Goal: Information Seeking & Learning: Learn about a topic

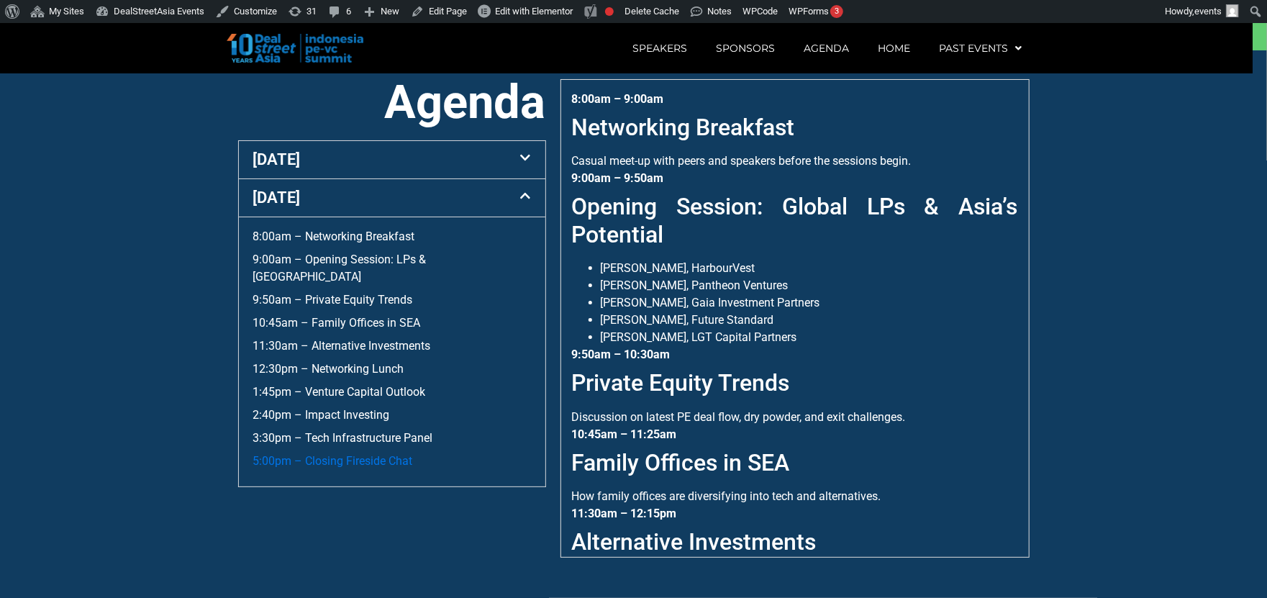
click at [358, 460] on link "5:00pm – Closing Fireside Chat" at bounding box center [333, 461] width 160 height 14
click at [745, 277] on li "[PERSON_NAME], HarbourVest" at bounding box center [809, 268] width 417 height 17
click at [1188, 216] on section "Agenda 10 Sept 7:55am – Registration & Morning Networking 9:00am – Welcome Note…" at bounding box center [633, 333] width 1267 height 567
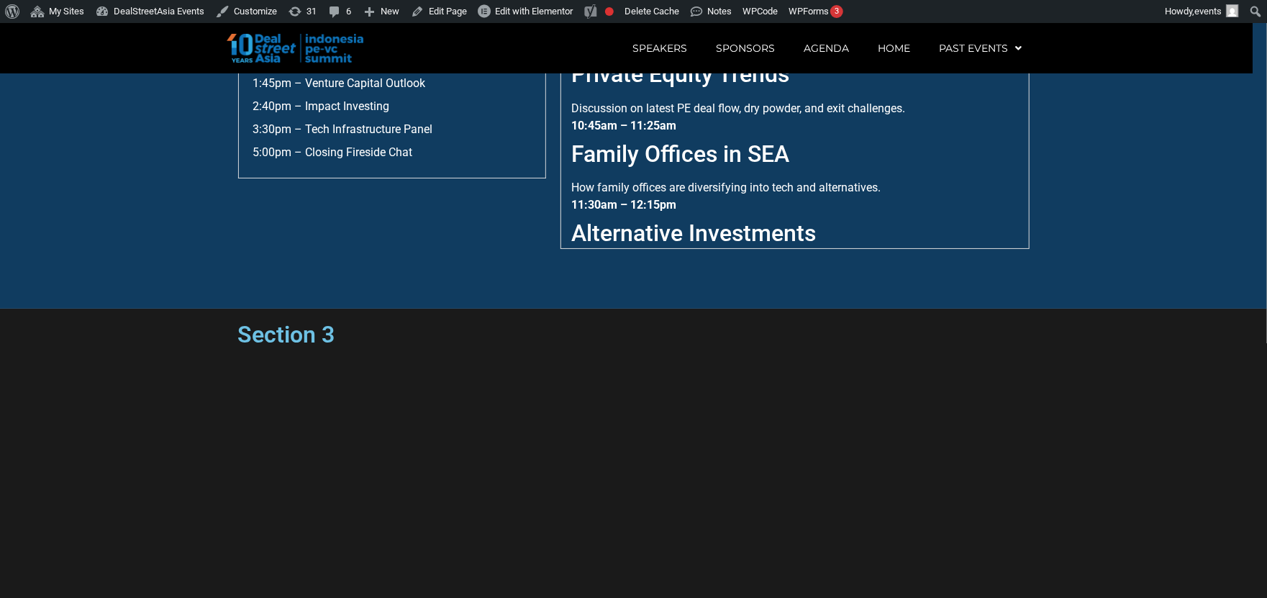
scroll to position [856, 0]
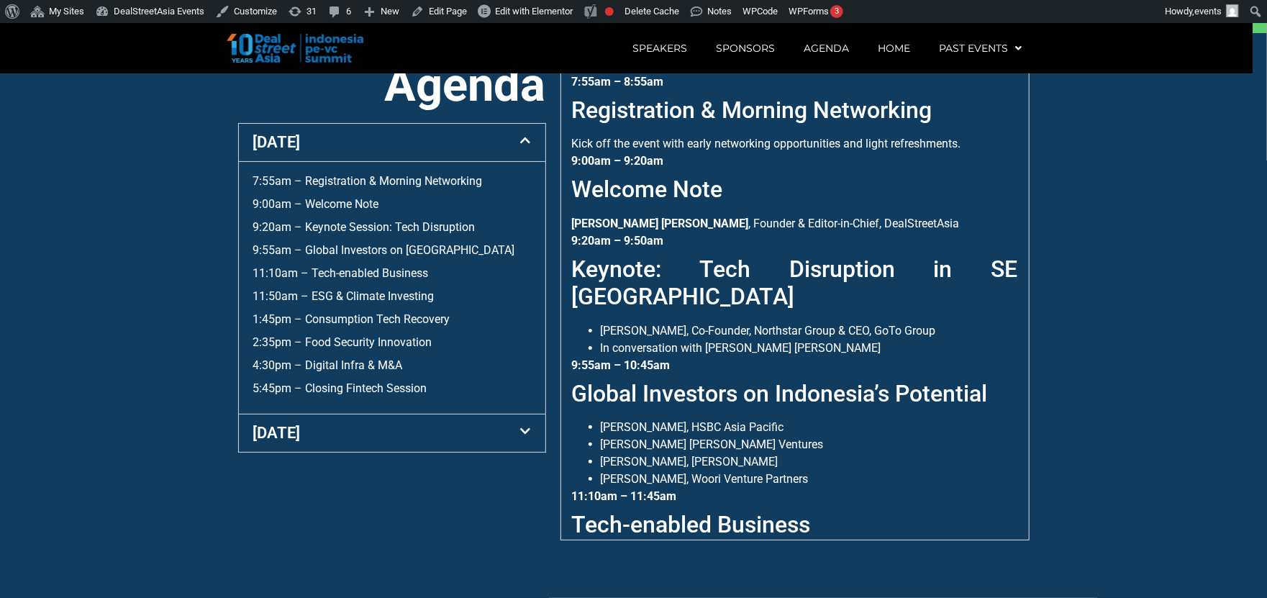
scroll to position [567, 0]
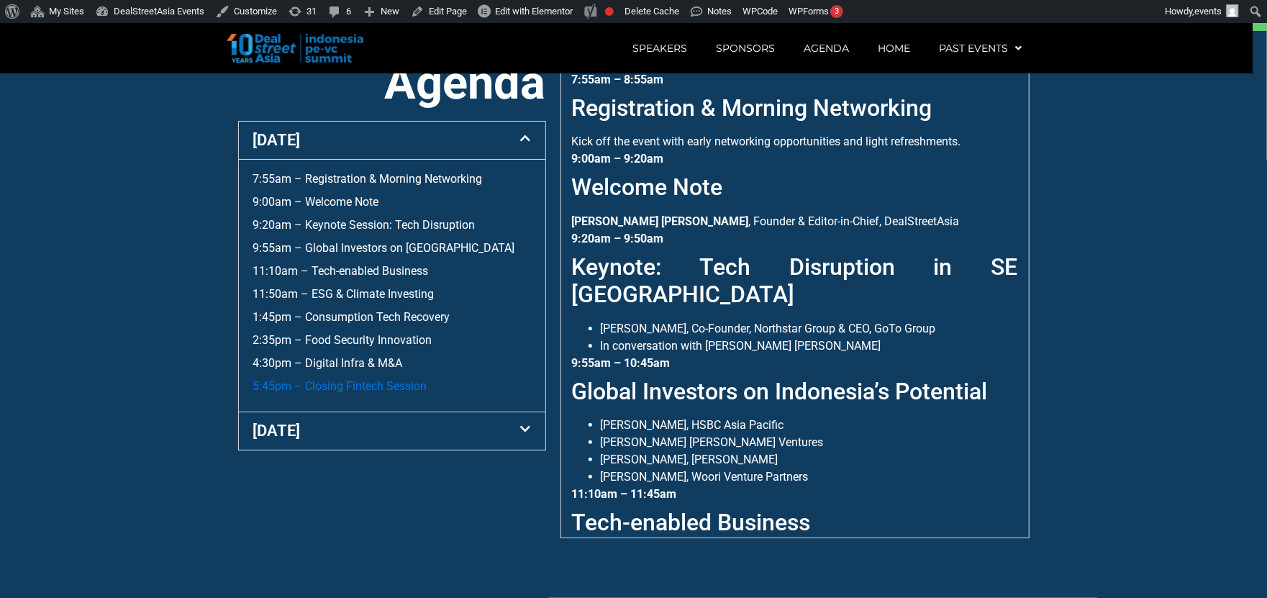
click at [352, 393] on link "5:45pm – Closing Fintech Session" at bounding box center [340, 386] width 174 height 14
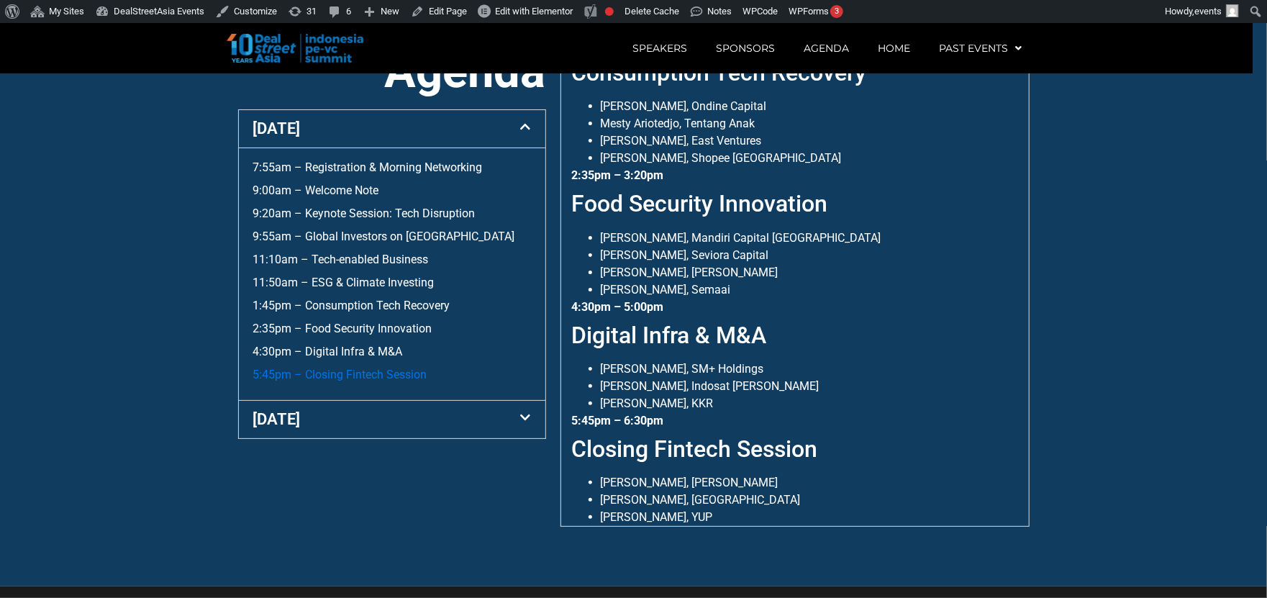
scroll to position [567, 0]
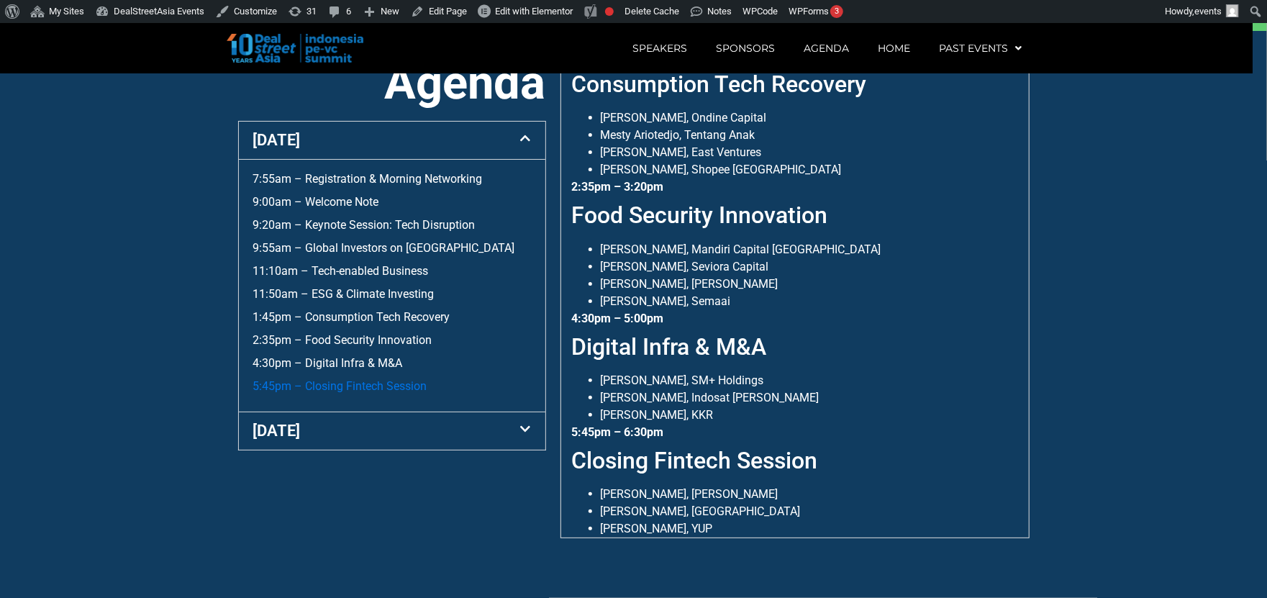
click at [376, 386] on link "5:45pm – Closing Fintech Session" at bounding box center [340, 386] width 174 height 14
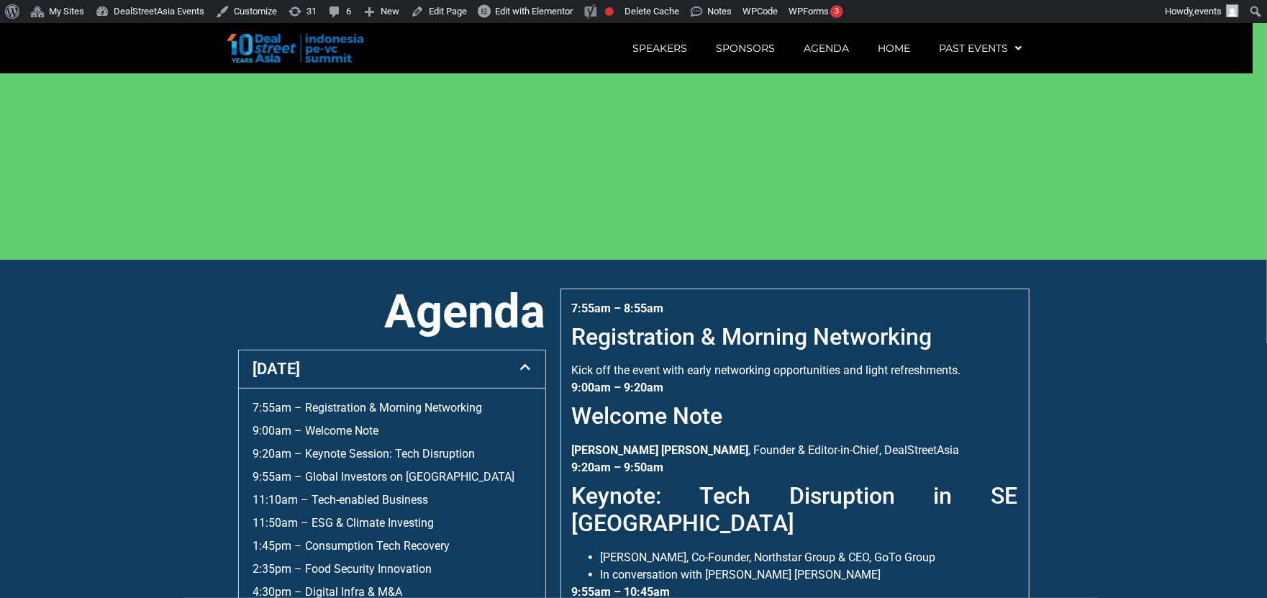
scroll to position [340, 0]
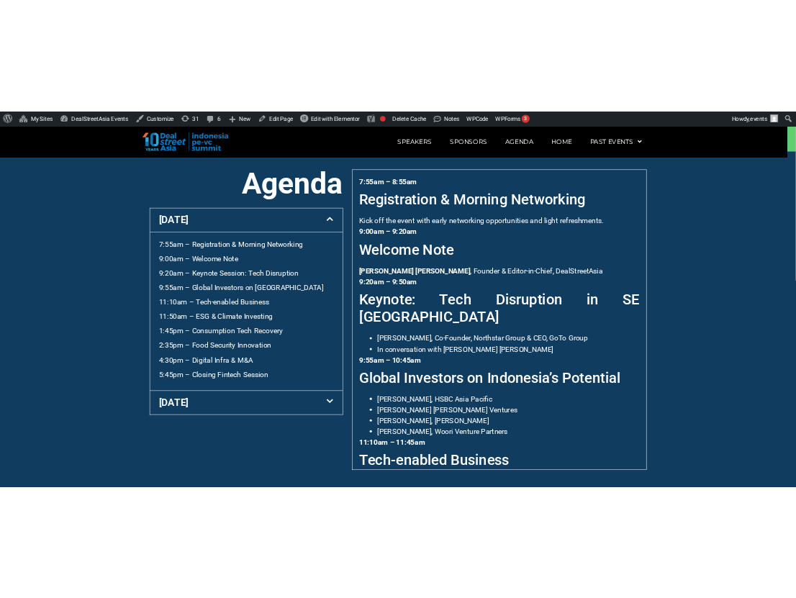
scroll to position [547, 0]
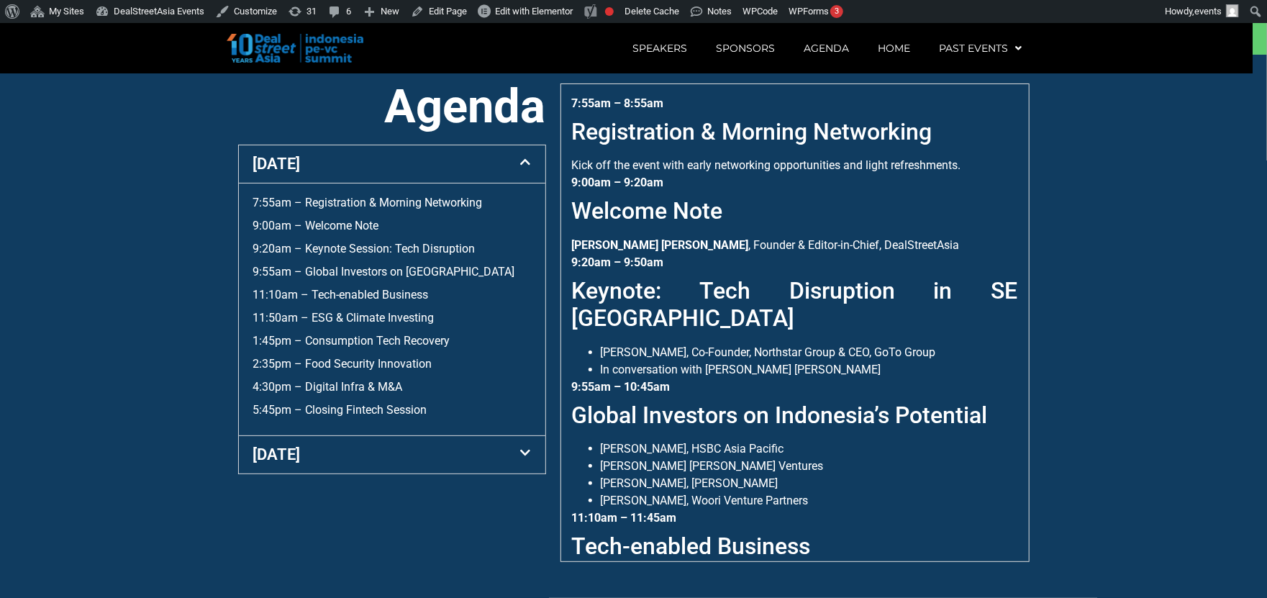
scroll to position [547, 0]
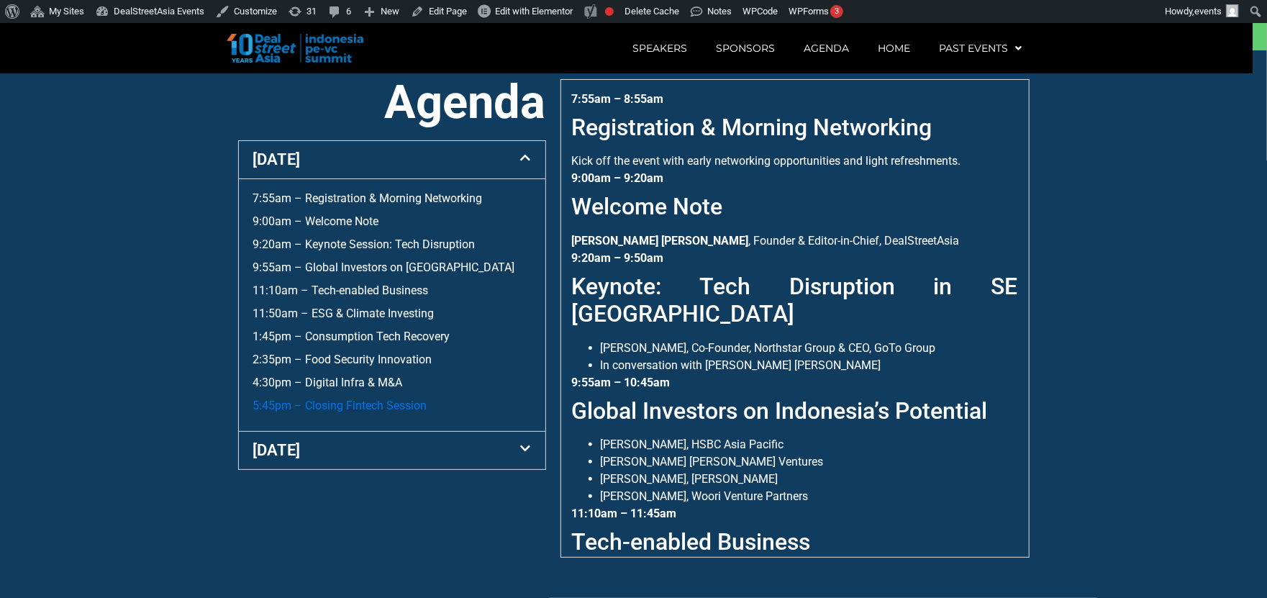
click at [368, 412] on link "5:45pm – Closing Fintech Session" at bounding box center [340, 406] width 174 height 14
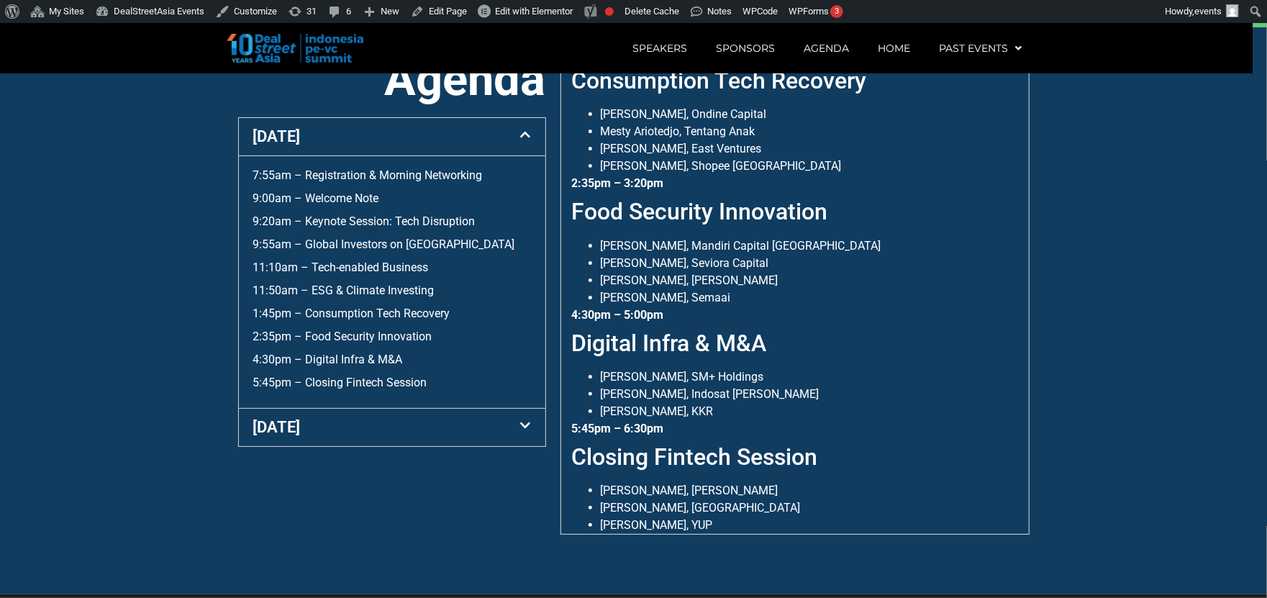
scroll to position [567, 0]
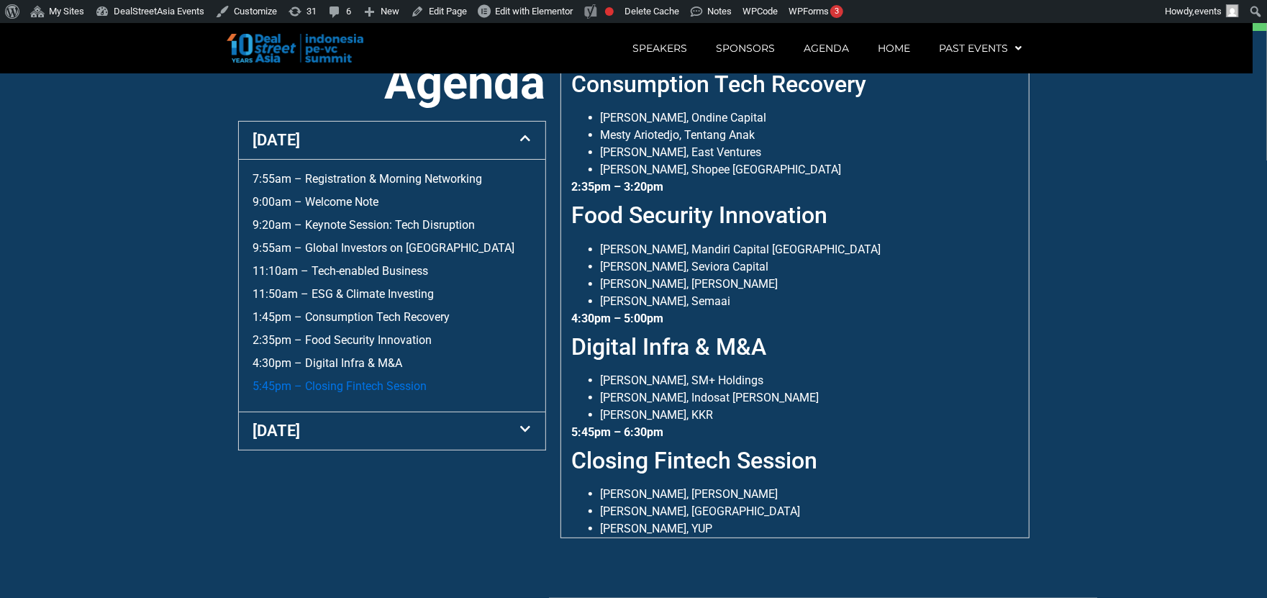
click at [378, 388] on link "5:45pm – Closing Fintech Session" at bounding box center [340, 386] width 174 height 14
click at [347, 358] on link "4:30pm – Digital Infra & M&A" at bounding box center [328, 363] width 150 height 14
click at [373, 294] on link "11:50am – ESG & Climate Investing" at bounding box center [343, 294] width 181 height 14
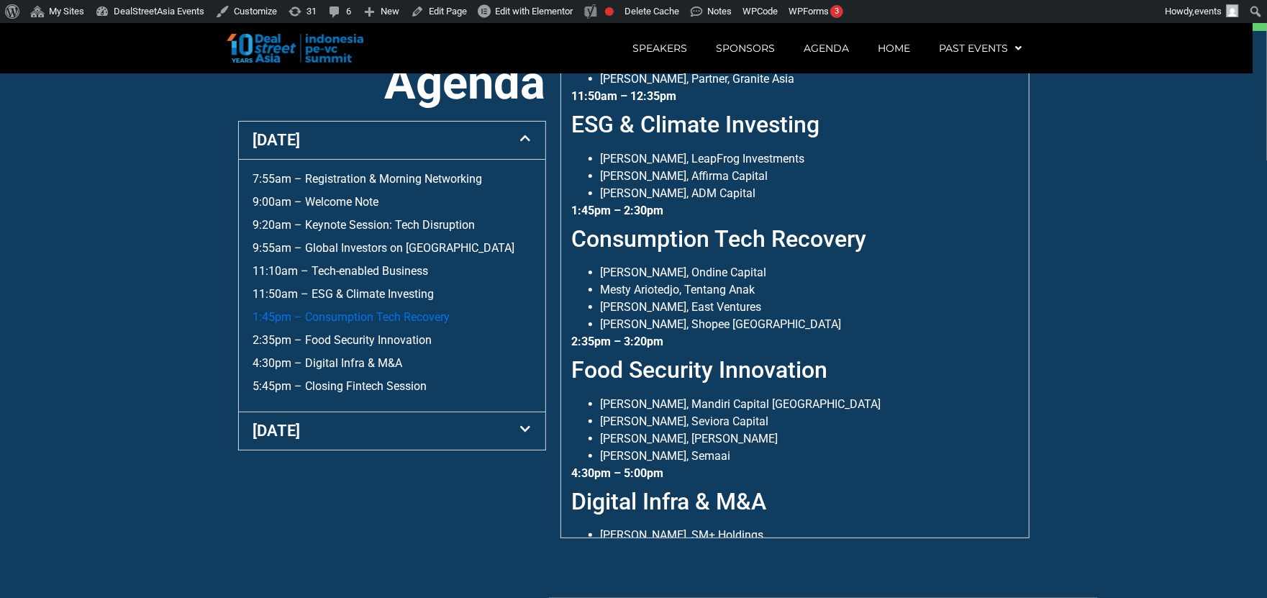
click at [373, 312] on link "1:45pm – Consumption Tech Recovery" at bounding box center [351, 317] width 197 height 14
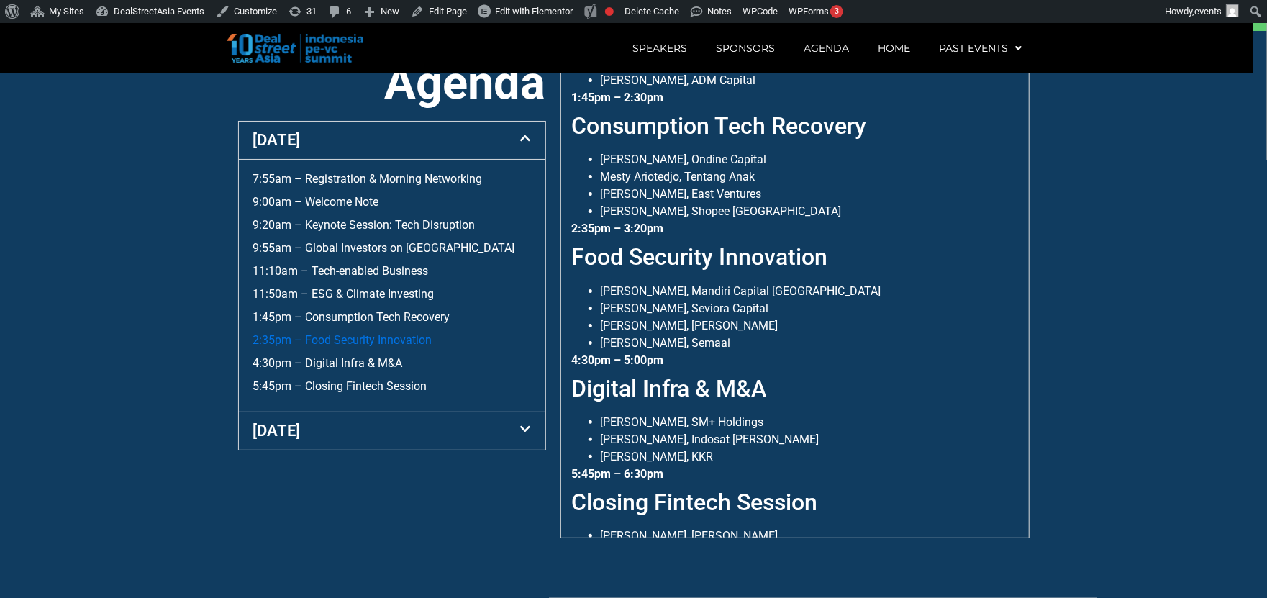
click at [368, 342] on link "2:35pm – Food Security Innovation" at bounding box center [342, 340] width 179 height 14
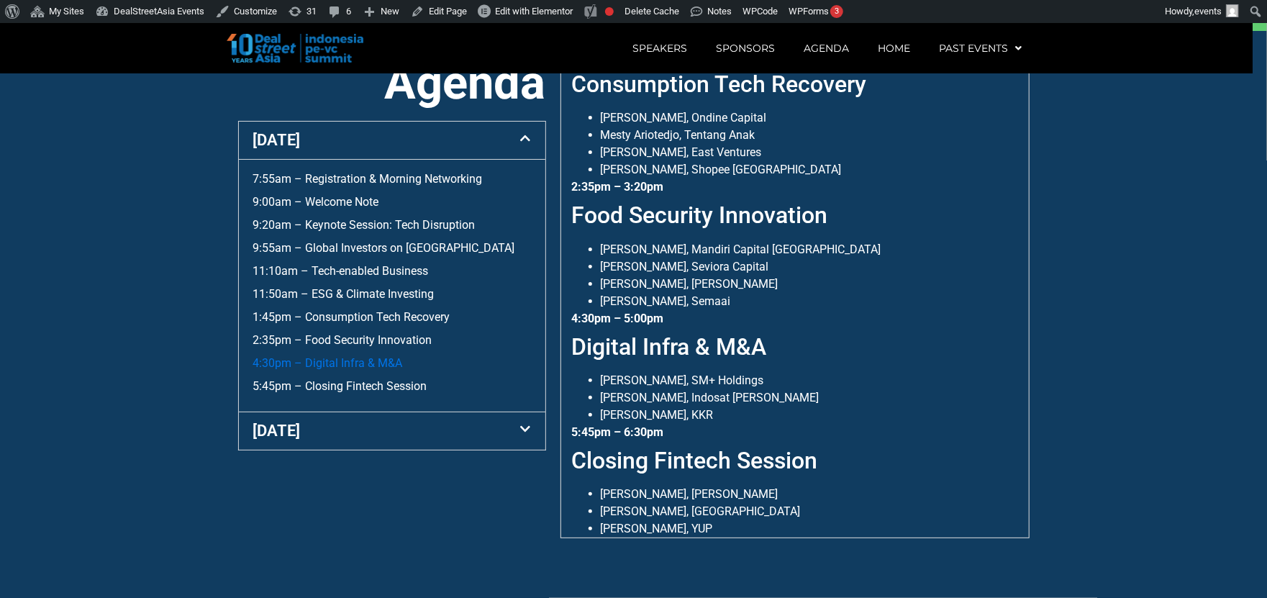
click at [365, 358] on link "4:30pm – Digital Infra & M&A" at bounding box center [328, 363] width 150 height 14
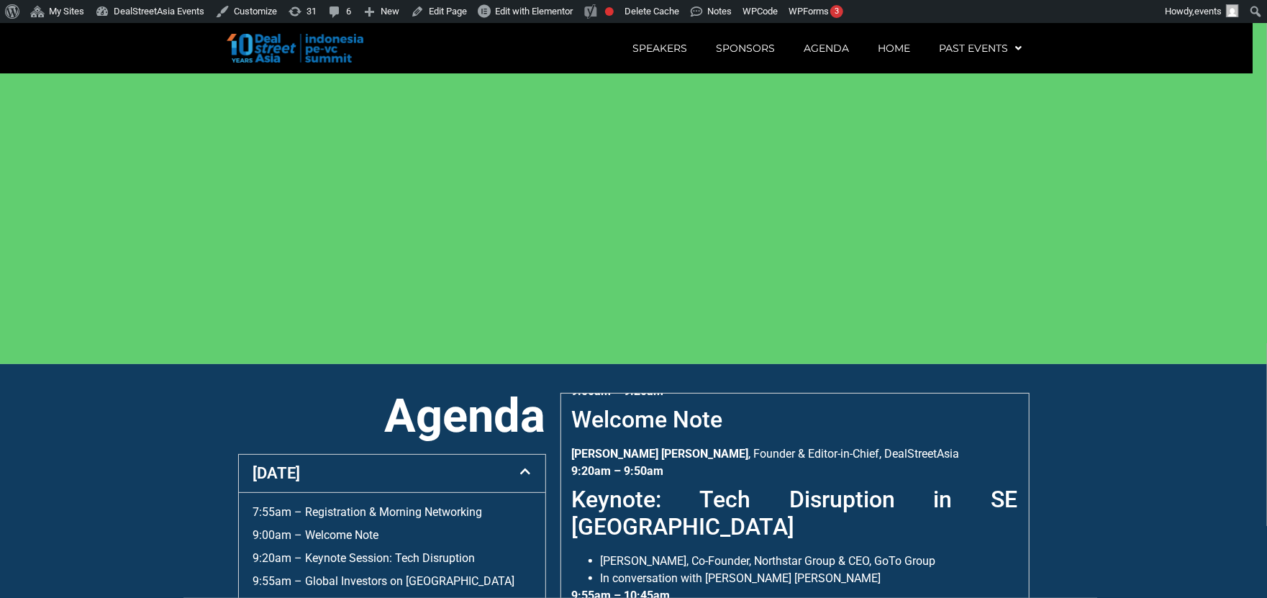
scroll to position [230, 0]
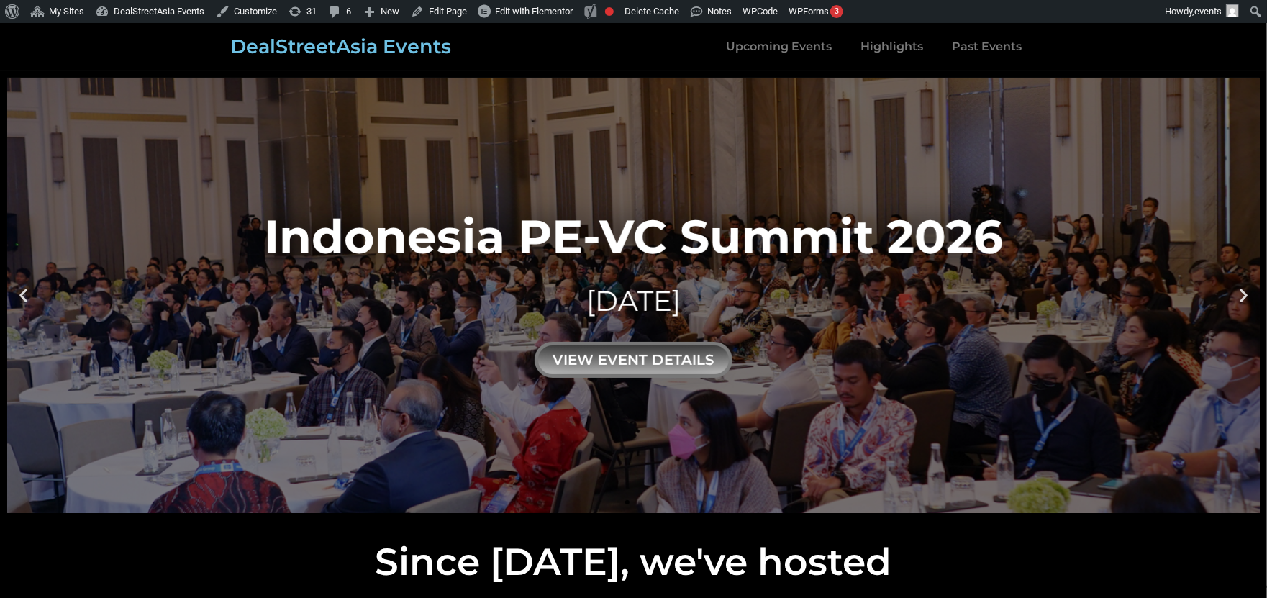
click at [905, 144] on link "Indonesia PE-VC Summit 2026 29 JANUARY 2026 view event details" at bounding box center [633, 295] width 1252 height 435
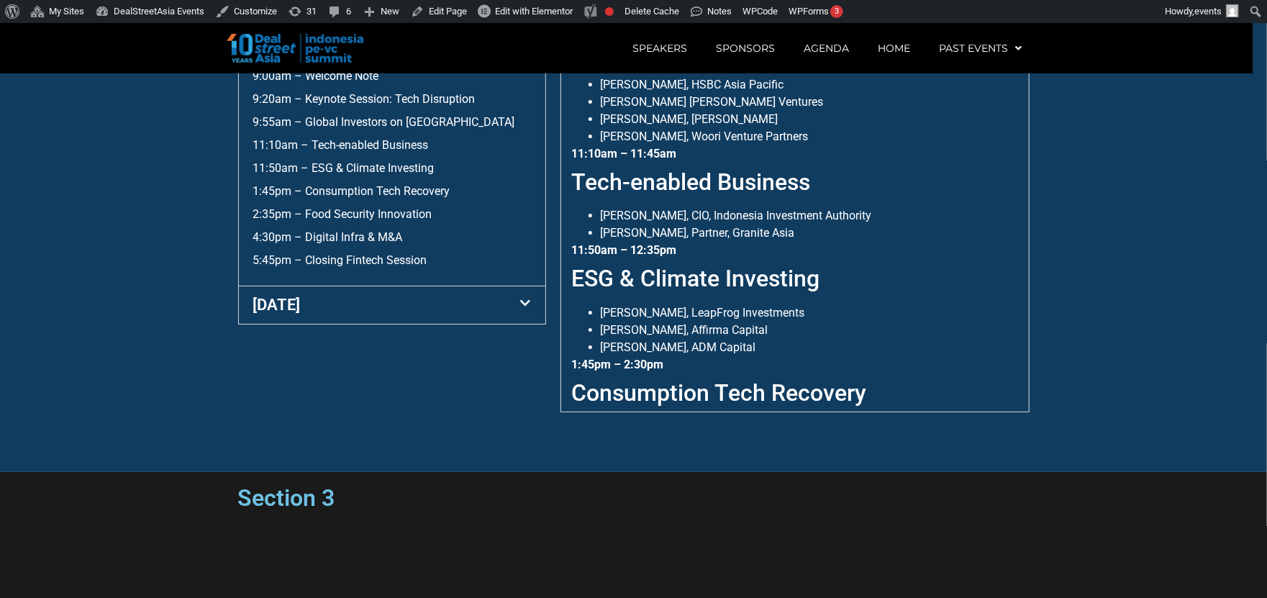
scroll to position [691, 0]
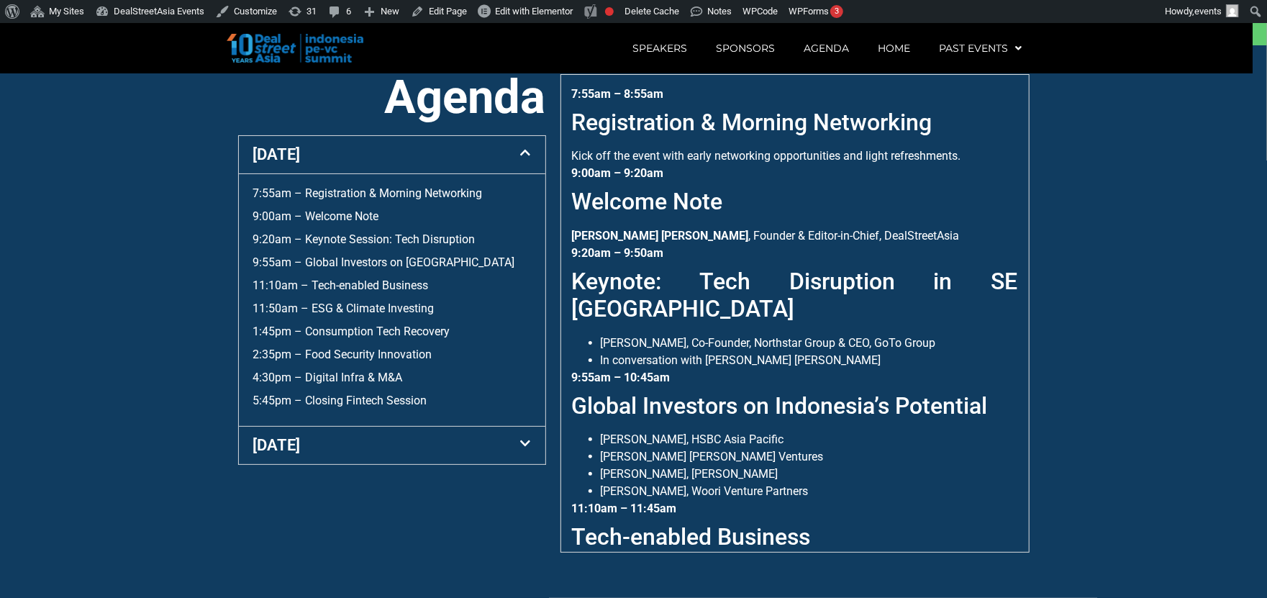
scroll to position [547, 0]
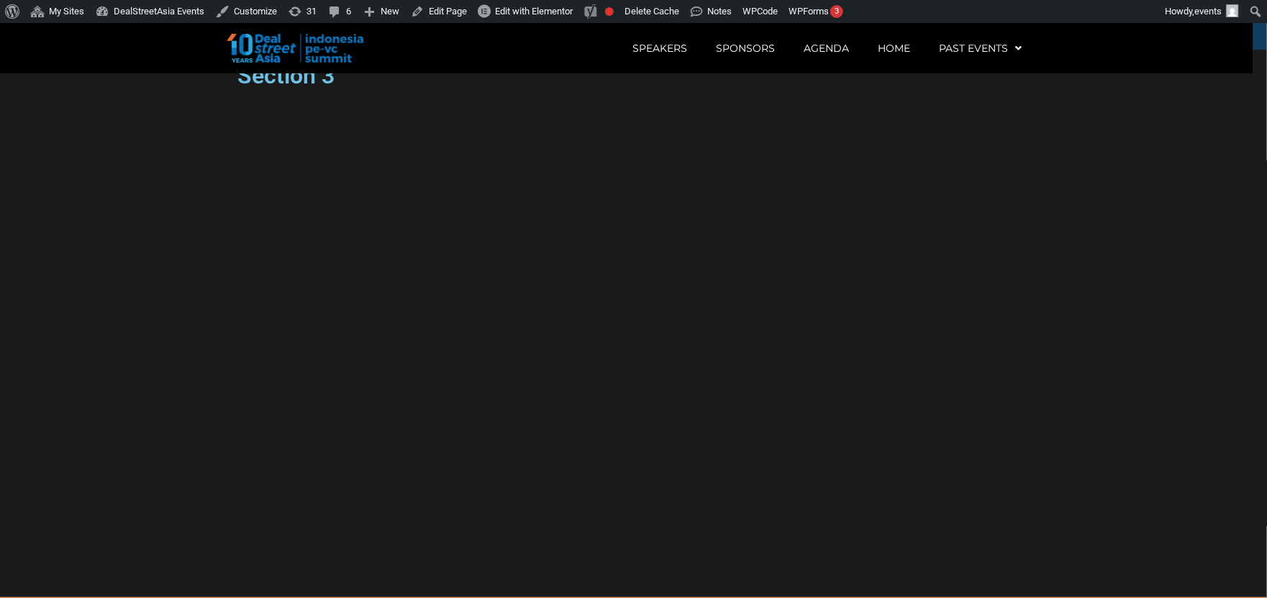
scroll to position [1114, 0]
